Goal: Transaction & Acquisition: Purchase product/service

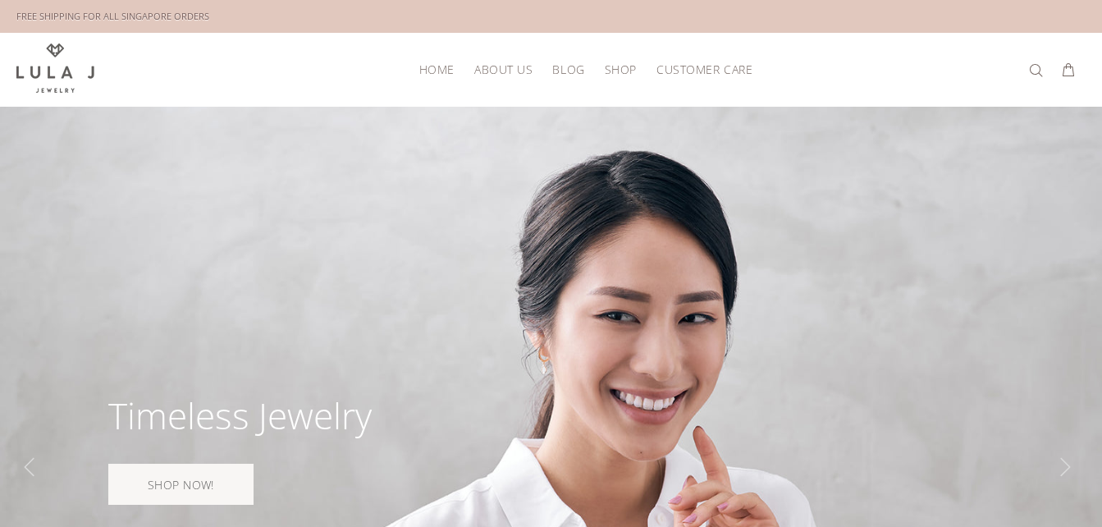
click at [517, 72] on span "About Us" at bounding box center [503, 69] width 58 height 12
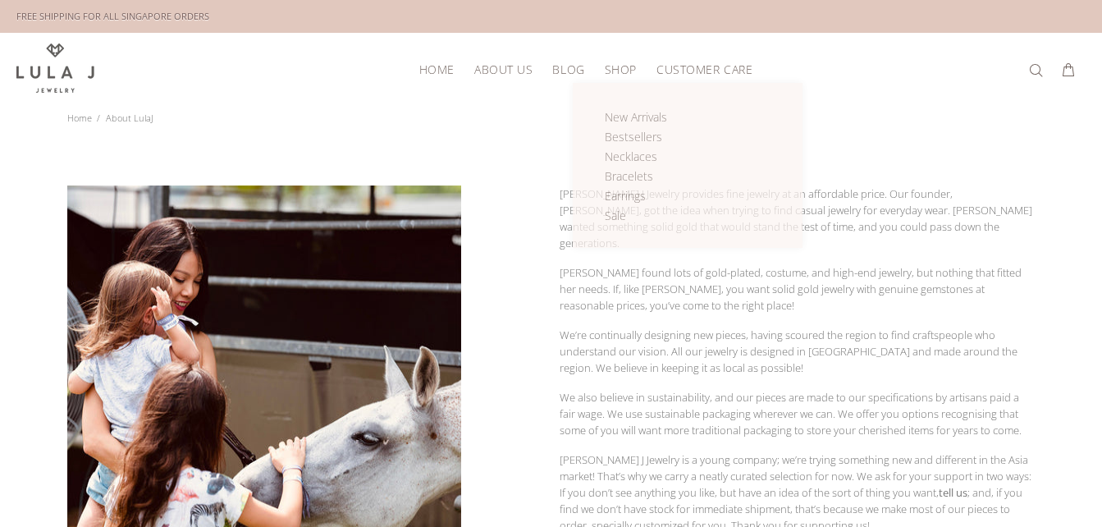
click at [629, 67] on span "Shop" at bounding box center [621, 69] width 32 height 12
click at [630, 191] on span "Earrings" at bounding box center [625, 196] width 41 height 16
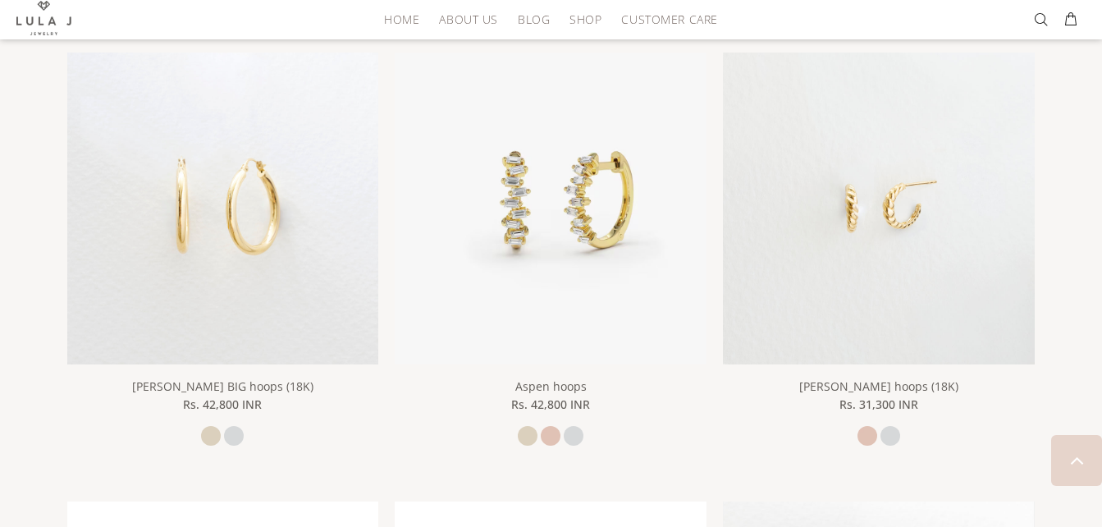
scroll to position [2133, 0]
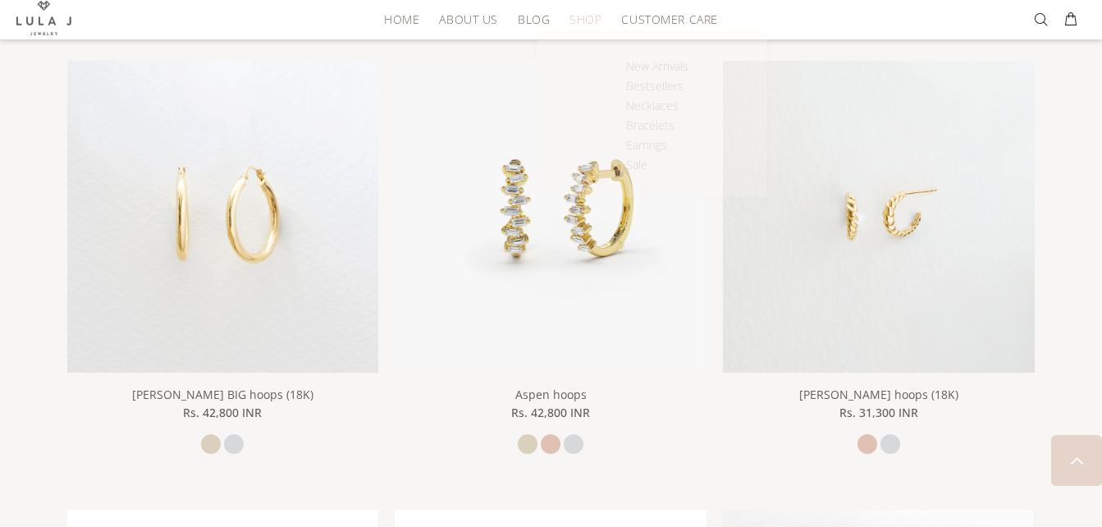
click at [592, 25] on span "Shop" at bounding box center [585, 19] width 32 height 12
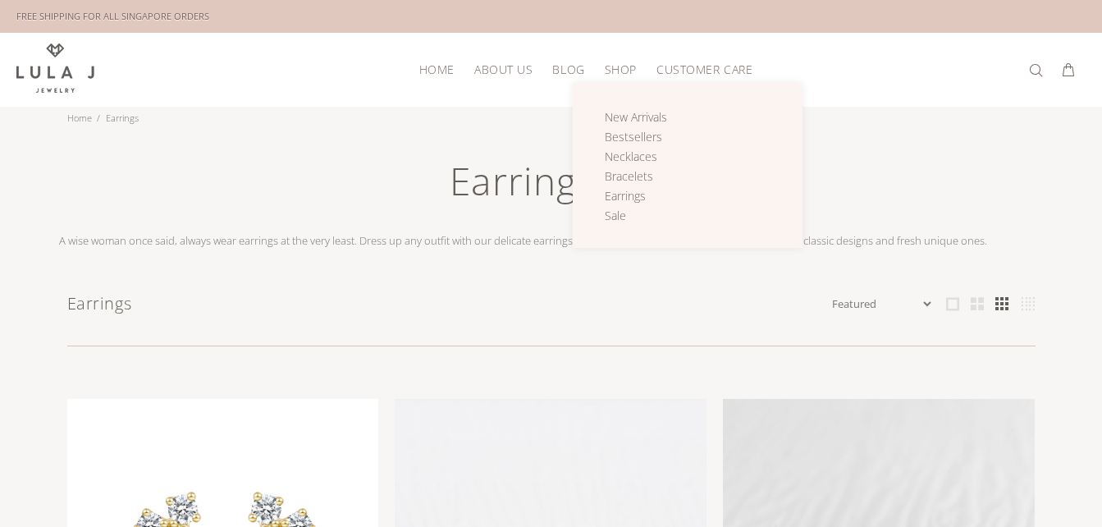
click at [627, 69] on span "Shop" at bounding box center [621, 69] width 32 height 12
click at [641, 174] on span "Bracelets" at bounding box center [629, 176] width 48 height 16
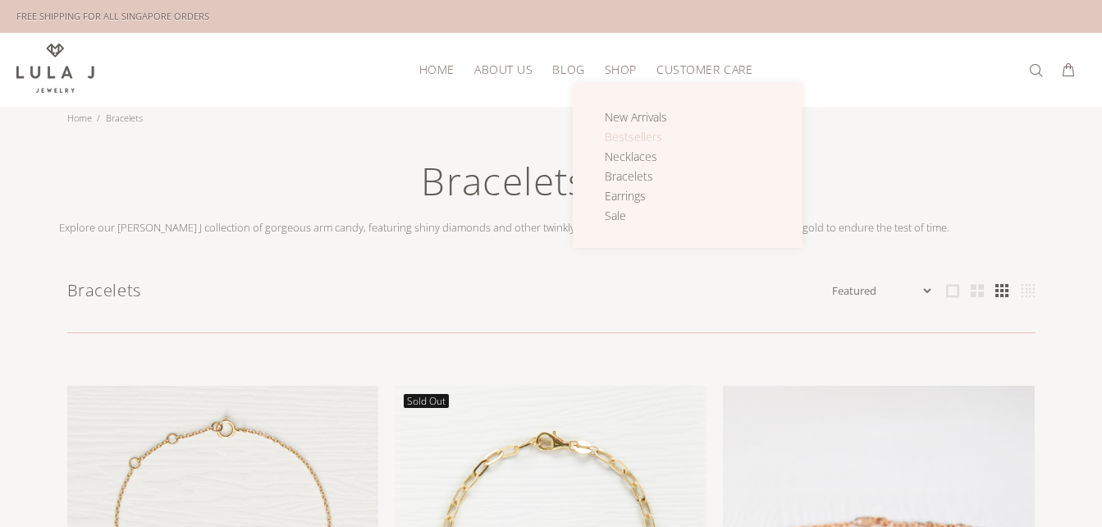
click at [617, 134] on span "Bestsellers" at bounding box center [633, 137] width 57 height 16
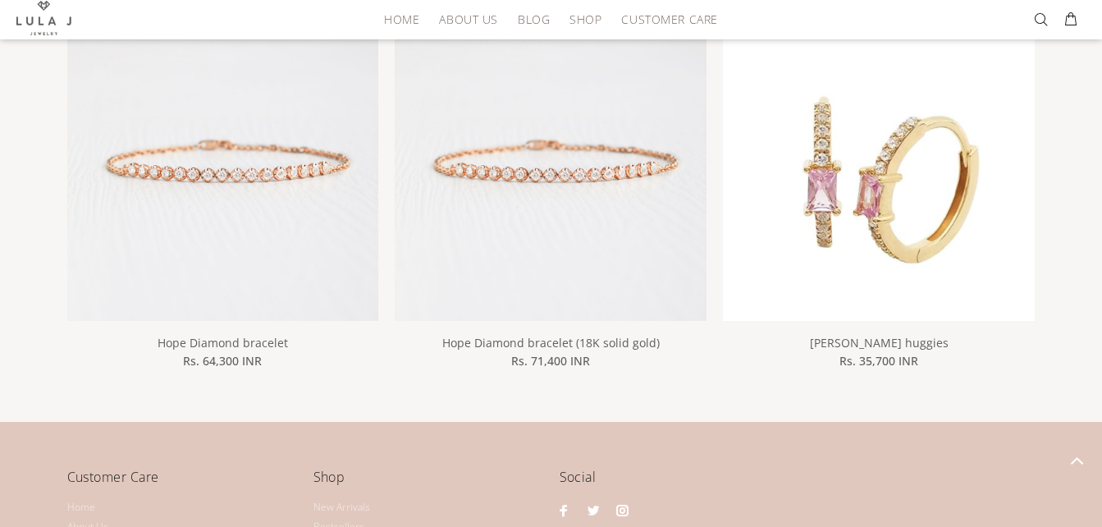
scroll to position [1230, 0]
